Goal: Contribute content

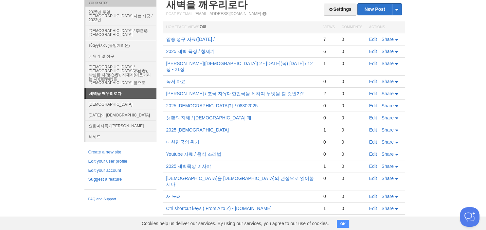
click at [129, 88] on link "새벽을 깨우리로다" at bounding box center [121, 93] width 71 height 10
click at [374, 103] on link "Edit" at bounding box center [373, 105] width 8 height 5
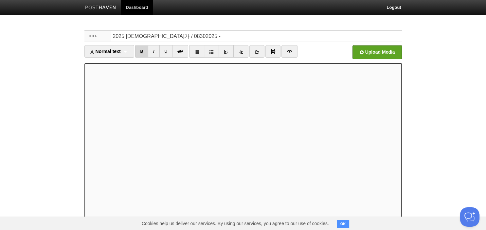
click at [141, 53] on link "B" at bounding box center [141, 51] width 13 height 12
click at [145, 52] on link "B" at bounding box center [141, 51] width 13 height 12
click at [143, 51] on link "B" at bounding box center [141, 51] width 13 height 12
click at [145, 48] on link "B" at bounding box center [141, 51] width 13 height 12
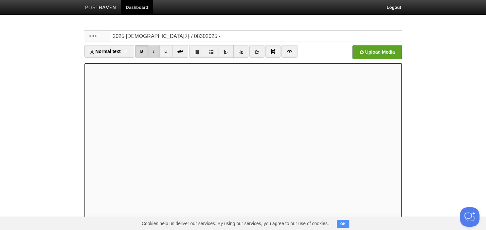
click at [155, 52] on link "I" at bounding box center [153, 51] width 11 height 12
click at [155, 50] on link "I" at bounding box center [153, 51] width 11 height 12
click at [143, 50] on link "B" at bounding box center [141, 51] width 13 height 12
click at [153, 50] on link "I" at bounding box center [153, 51] width 11 height 12
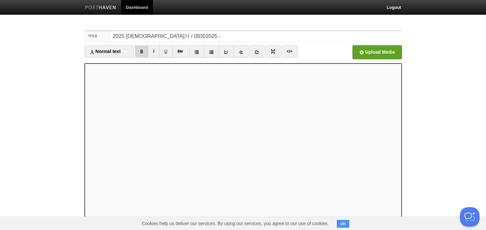
click at [141, 51] on link "B" at bounding box center [141, 51] width 13 height 12
click at [152, 52] on link "I" at bounding box center [153, 51] width 11 height 12
